Goal: Task Accomplishment & Management: Use online tool/utility

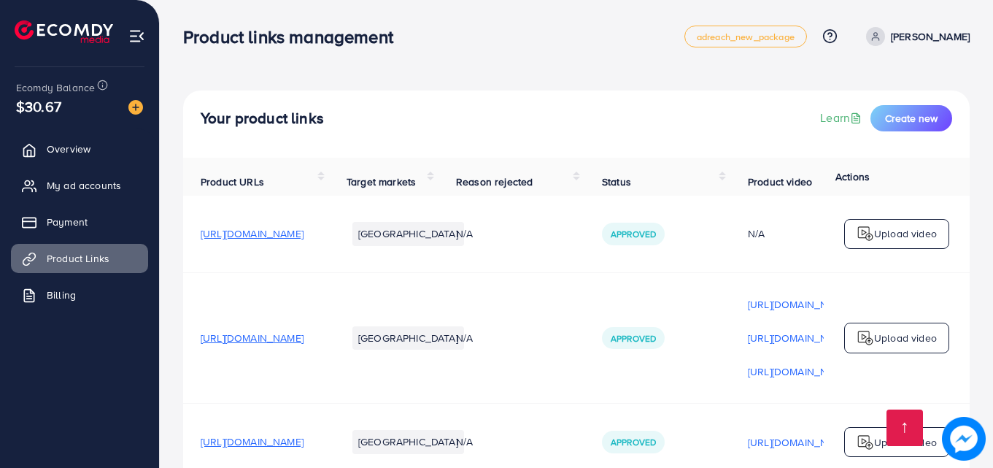
scroll to position [185, 0]
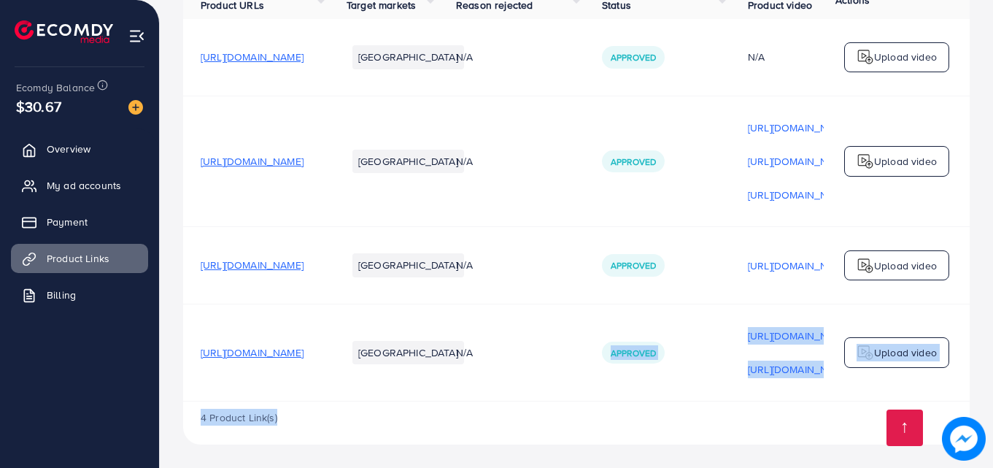
drag, startPoint x: 573, startPoint y: 398, endPoint x: 726, endPoint y: 406, distance: 153.5
click at [726, 406] on div "Product URLs Target markets Reason rejected Status Product video Status video A…" at bounding box center [576, 212] width 786 height 463
click at [726, 408] on div "4 Product Link(s)" at bounding box center [576, 422] width 786 height 42
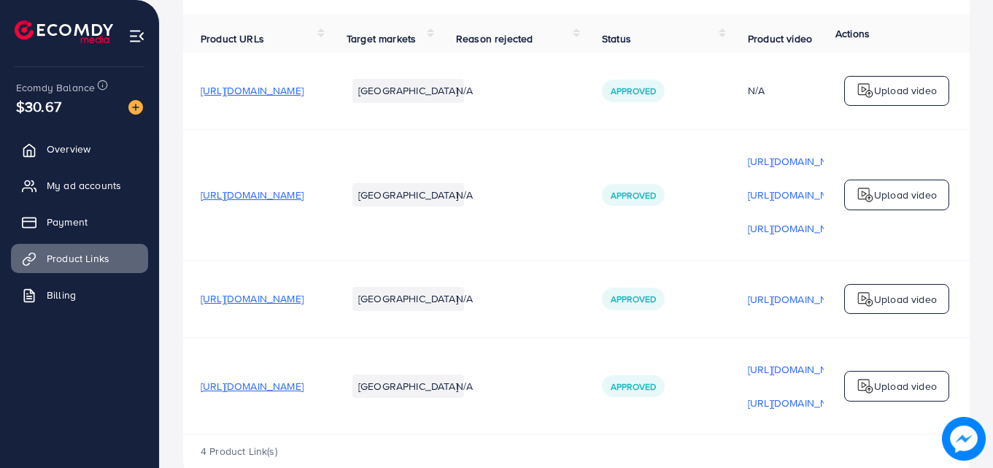
scroll to position [185, 0]
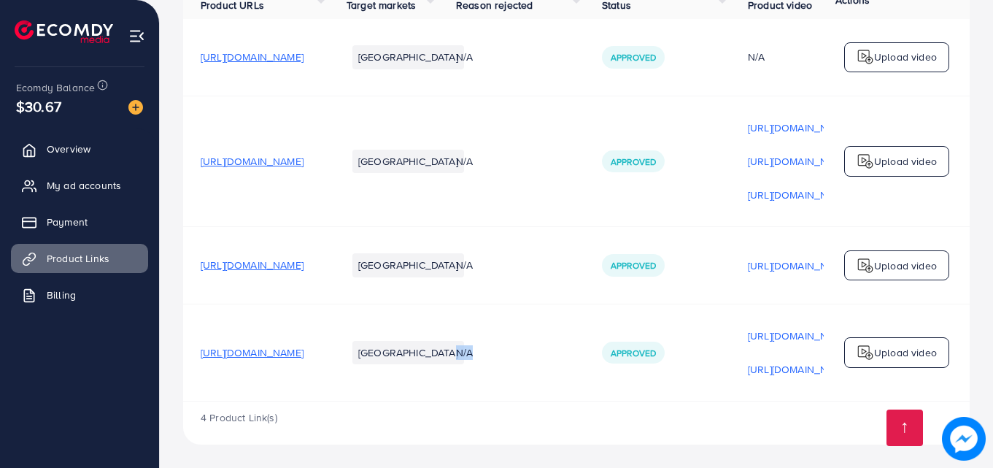
drag, startPoint x: 538, startPoint y: 398, endPoint x: 688, endPoint y: 395, distance: 149.6
click at [688, 395] on tr "https://alsafaa.store/products/legend-premium-velvet-prayer-mat-comfortable-sof…" at bounding box center [671, 352] width 977 height 98
click at [663, 417] on div "4 Product Link(s)" at bounding box center [576, 422] width 786 height 42
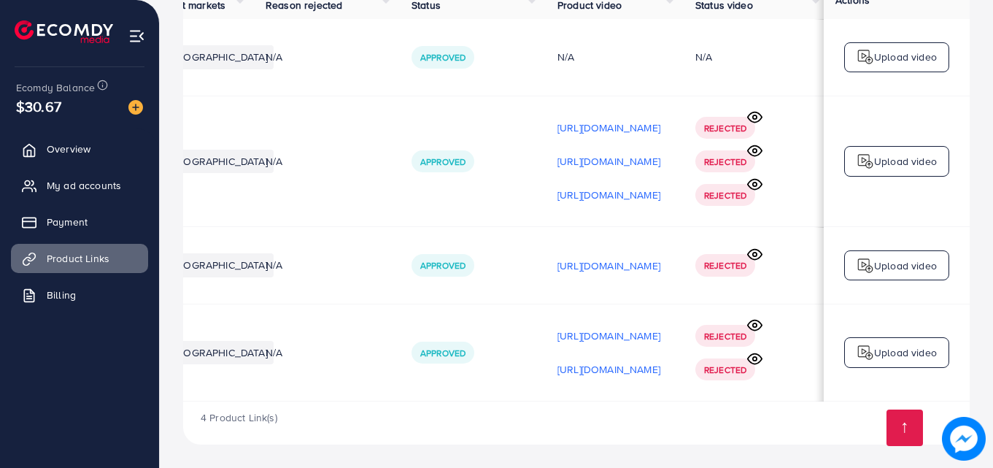
scroll to position [0, 369]
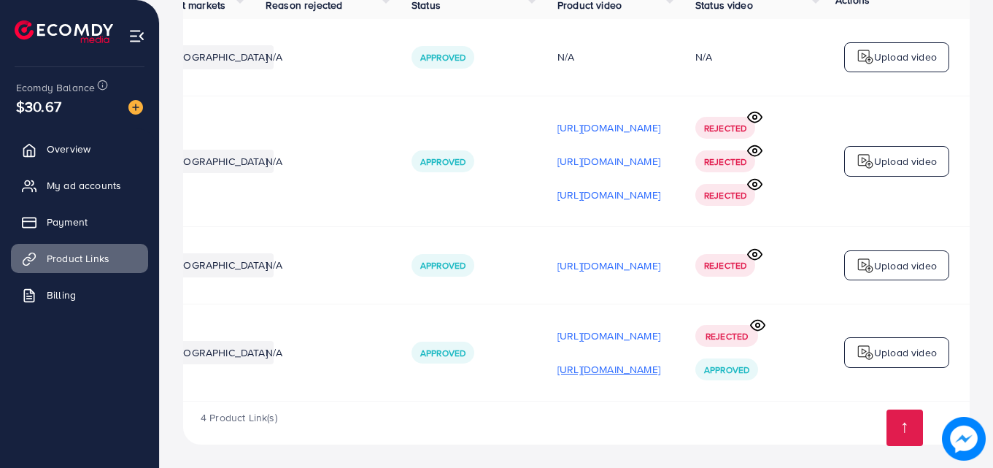
click at [591, 367] on p "[URL][DOMAIN_NAME]" at bounding box center [608, 369] width 103 height 18
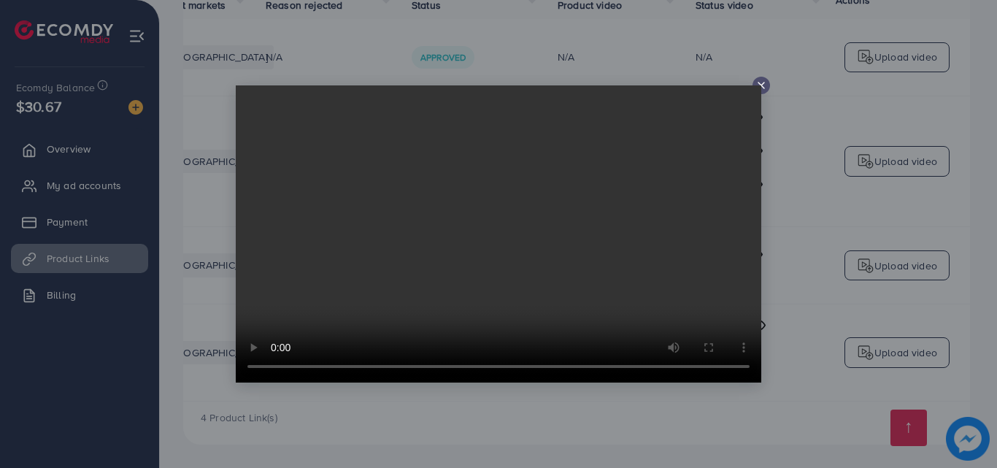
click at [759, 88] on video at bounding box center [498, 233] width 525 height 297
click at [761, 82] on icon at bounding box center [761, 86] width 12 height 12
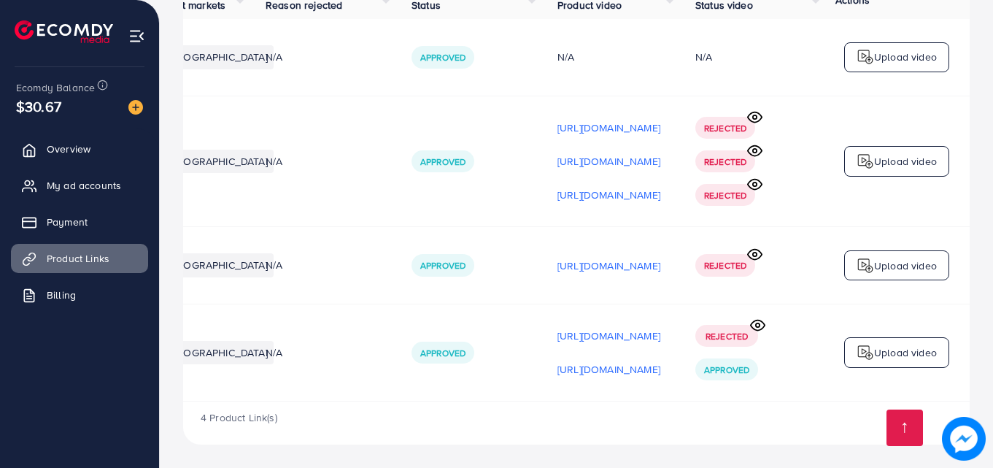
click at [891, 347] on p "Upload video" at bounding box center [905, 353] width 63 height 18
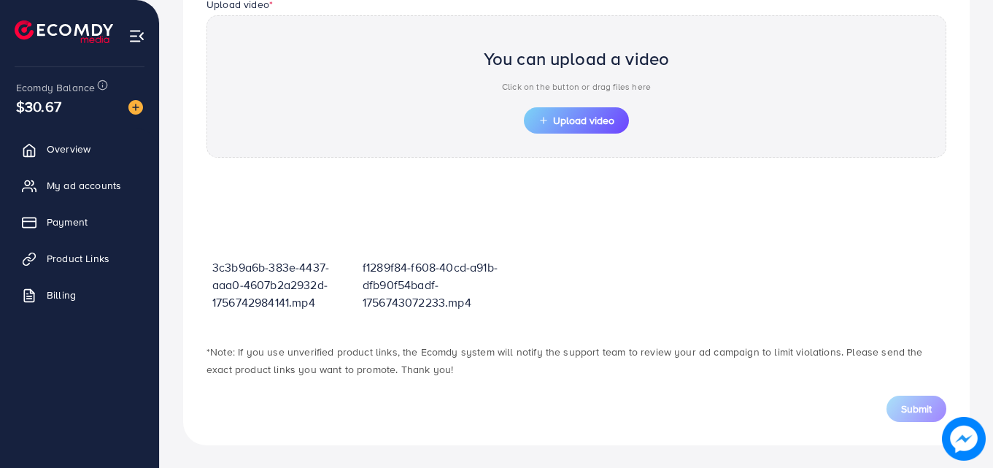
scroll to position [509, 0]
click at [77, 150] on span "Overview" at bounding box center [69, 149] width 44 height 15
